Goal: Navigation & Orientation: Find specific page/section

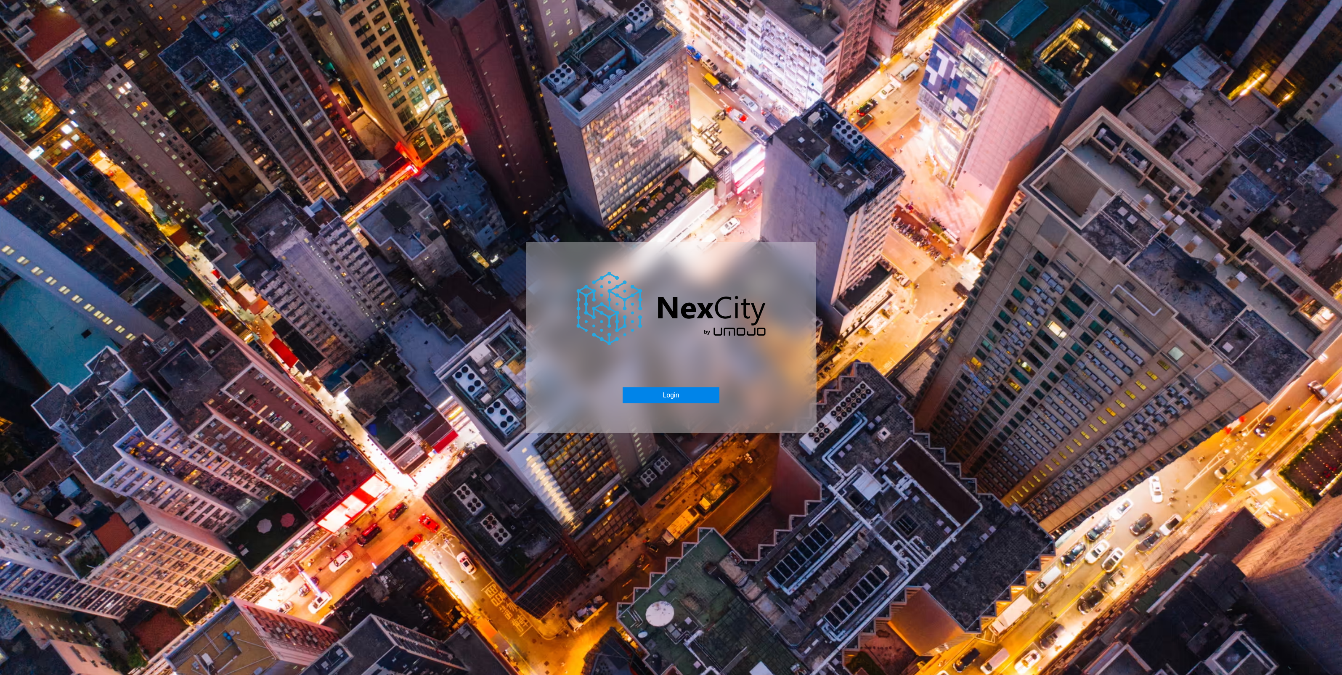
click at [660, 403] on button "Login" at bounding box center [671, 396] width 96 height 16
